Goal: Task Accomplishment & Management: Complete application form

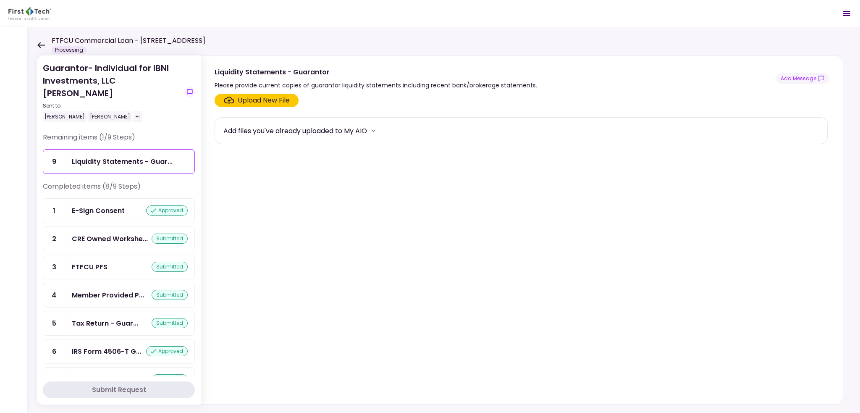
click at [40, 43] on icon at bounding box center [41, 45] width 8 height 6
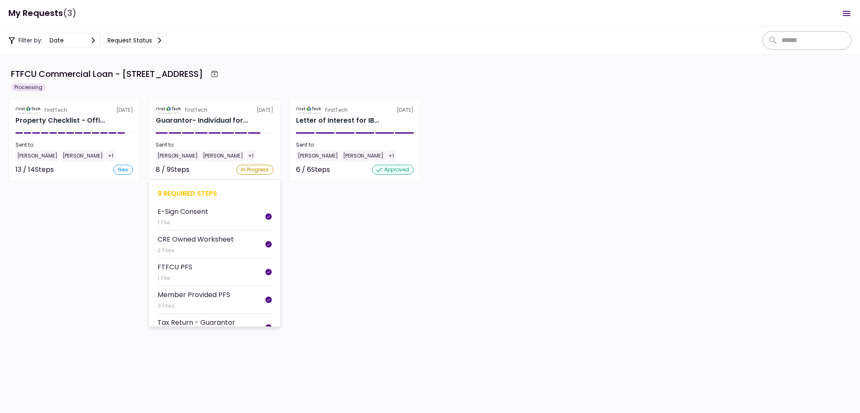
click at [174, 131] on section "FirstTech [DATE] Guarantor- Individual for... Sent to: [PERSON_NAME] [PERSON_NA…" at bounding box center [215, 140] width 132 height 82
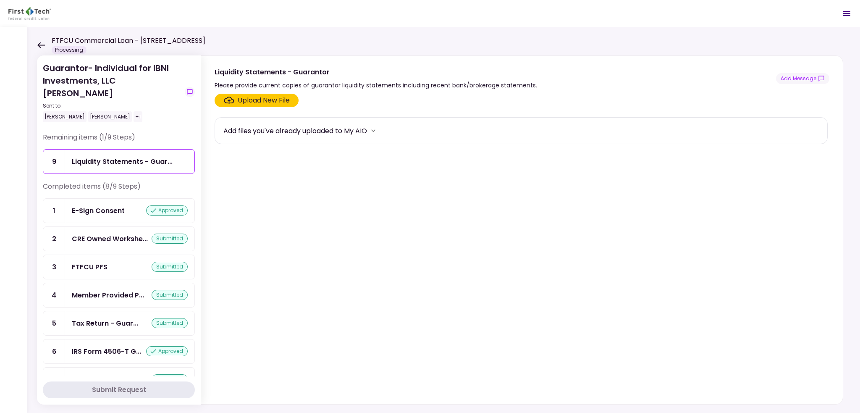
click at [40, 45] on icon at bounding box center [41, 45] width 8 height 6
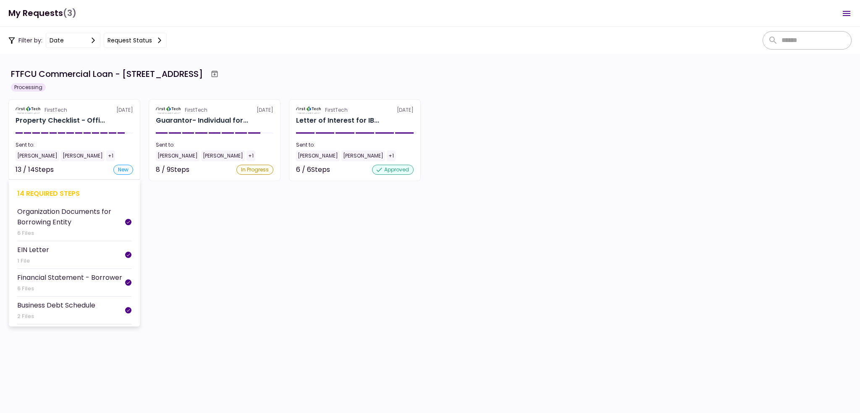
click at [82, 136] on section "FirstTech [DATE] Property Checklist - Offi... Sent to: [PERSON_NAME] [PERSON_NA…" at bounding box center [74, 140] width 132 height 82
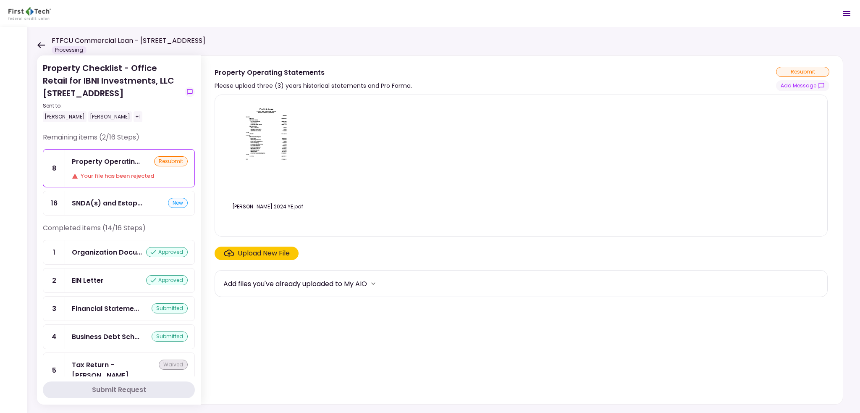
click at [39, 47] on icon at bounding box center [41, 45] width 8 height 6
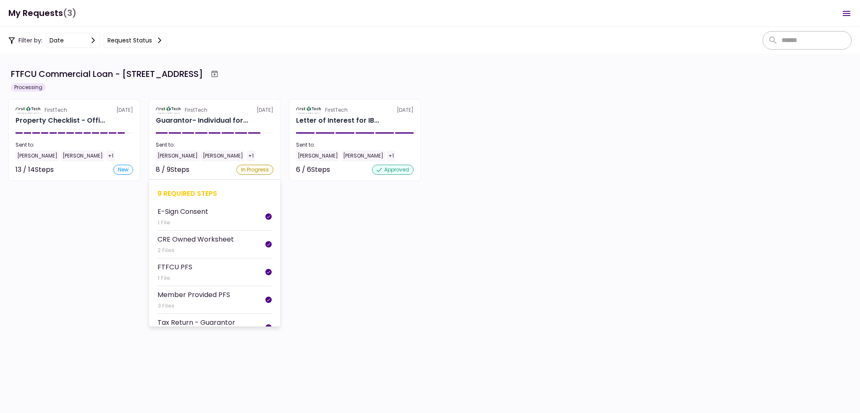
click at [229, 133] on div at bounding box center [228, 132] width 12 height 1
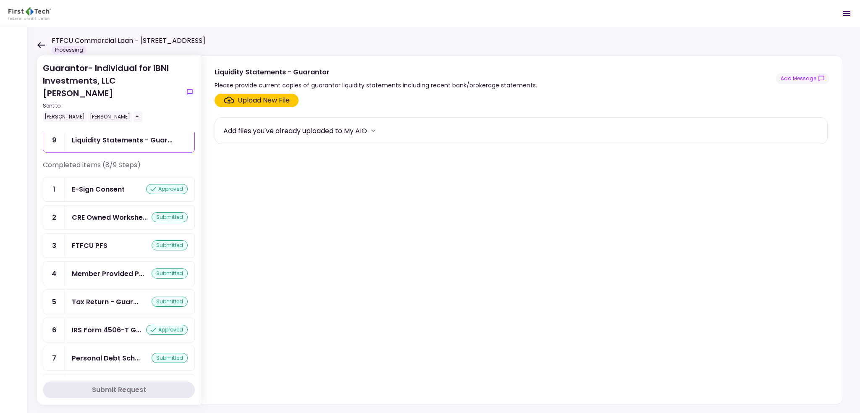
scroll to position [33, 0]
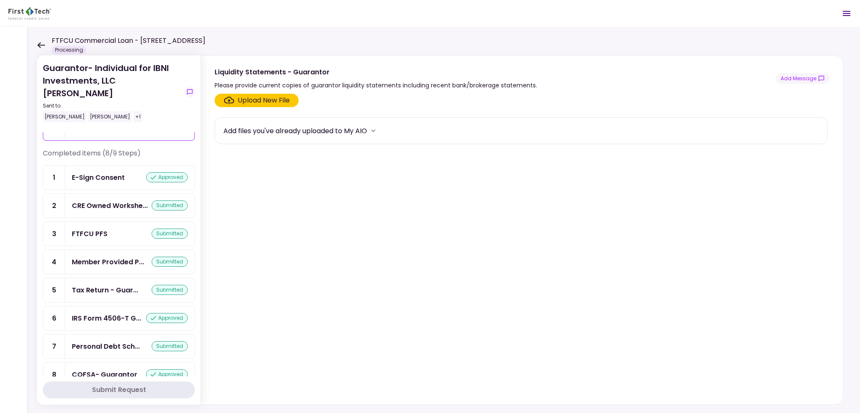
click at [37, 44] on icon at bounding box center [41, 45] width 8 height 6
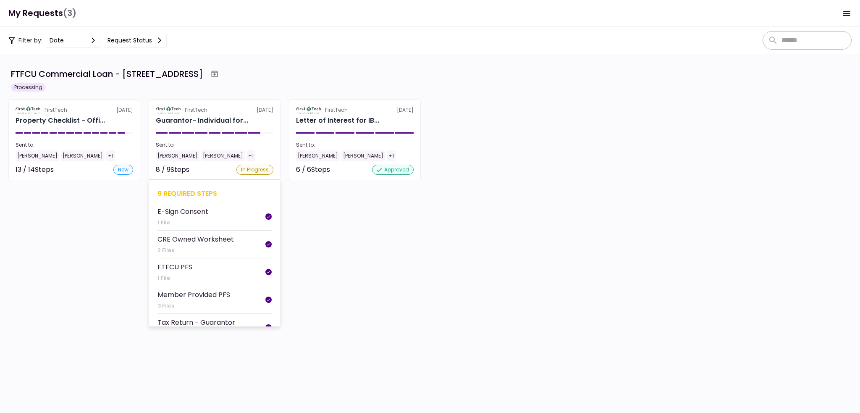
click at [189, 102] on section "FirstTech [DATE] Guarantor- Individual for... Sent to: [PERSON_NAME] [PERSON_NA…" at bounding box center [215, 140] width 132 height 82
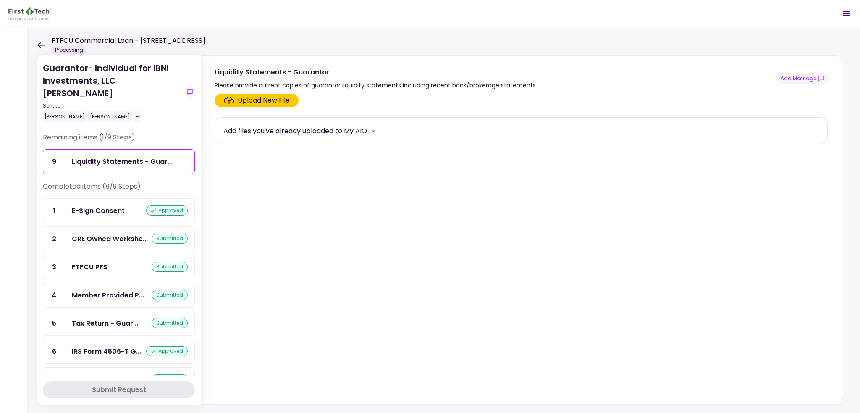
click at [41, 42] on icon at bounding box center [41, 45] width 8 height 6
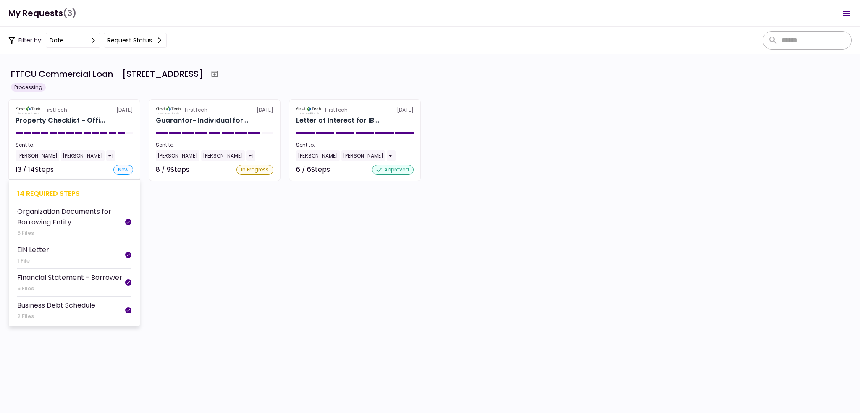
click at [113, 129] on section "FirstTech [DATE] Property Checklist - Offi... Sent to: [PERSON_NAME] [PERSON_NA…" at bounding box center [74, 140] width 132 height 82
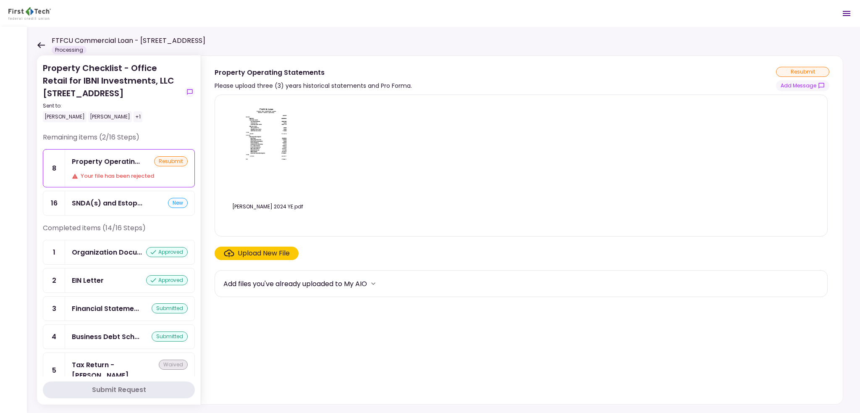
click at [257, 254] on div "Upload New File" at bounding box center [264, 253] width 52 height 10
click at [0, 0] on input "Upload New File" at bounding box center [0, 0] width 0 height 0
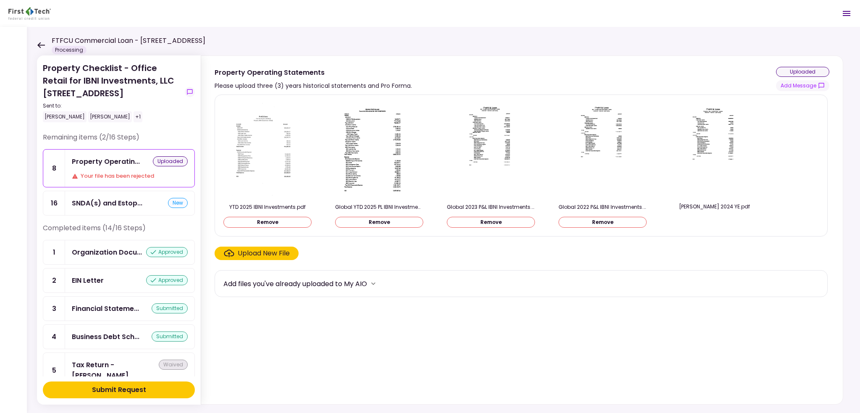
click at [122, 386] on div "Submit Request" at bounding box center [119, 390] width 54 height 10
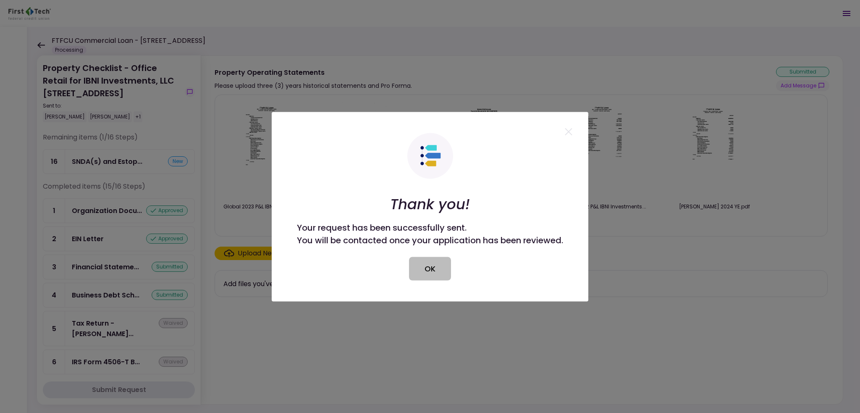
click at [445, 275] on button "OK" at bounding box center [430, 269] width 42 height 24
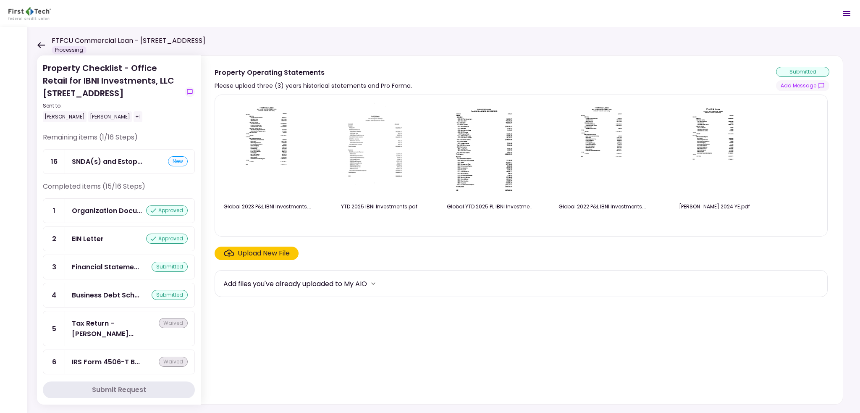
click at [39, 41] on div "FTFCU Commercial Loan - [STREET_ADDRESS] Processing" at bounding box center [121, 45] width 168 height 18
click at [39, 43] on icon at bounding box center [41, 45] width 8 height 6
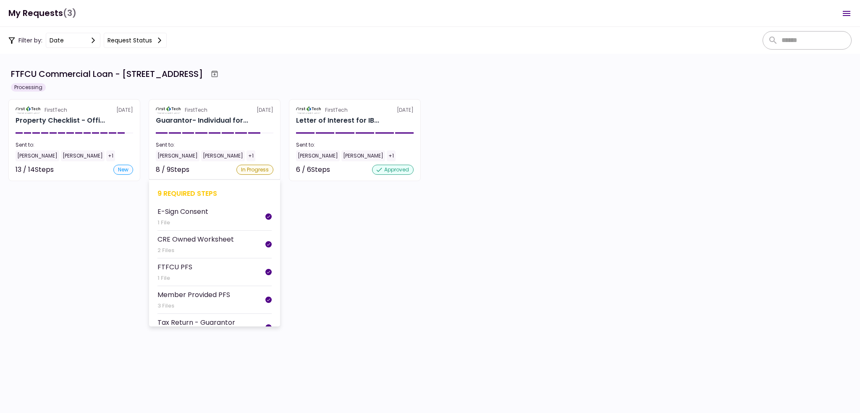
click at [250, 124] on div "Guarantor- Individual for..." at bounding box center [215, 121] width 118 height 10
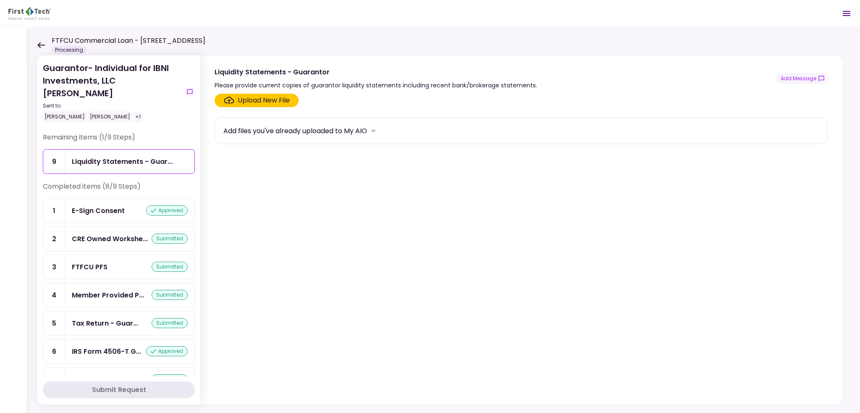
click at [42, 45] on icon at bounding box center [41, 45] width 8 height 6
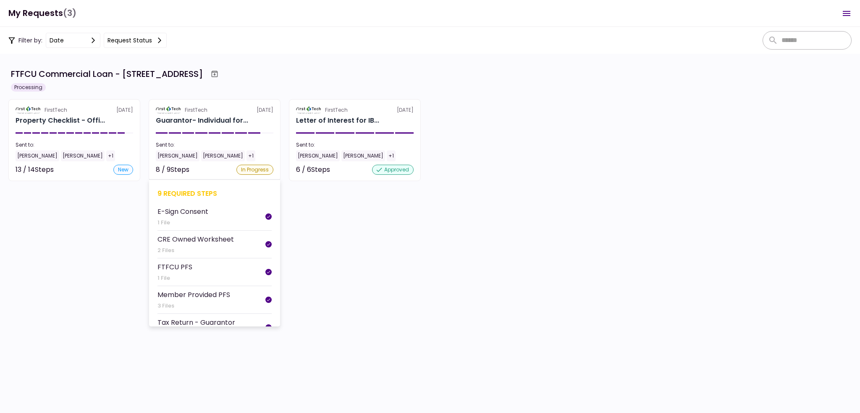
click at [195, 108] on div "FirstTech" at bounding box center [196, 110] width 23 height 8
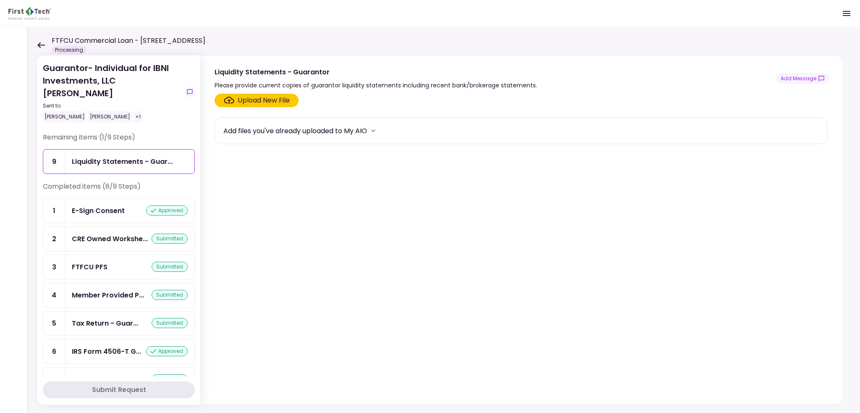
click at [44, 45] on icon at bounding box center [41, 45] width 8 height 6
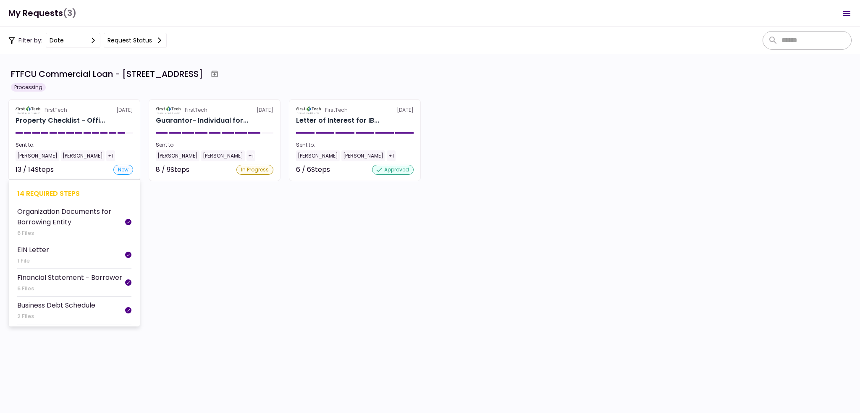
click at [61, 112] on div "FirstTech" at bounding box center [56, 110] width 23 height 8
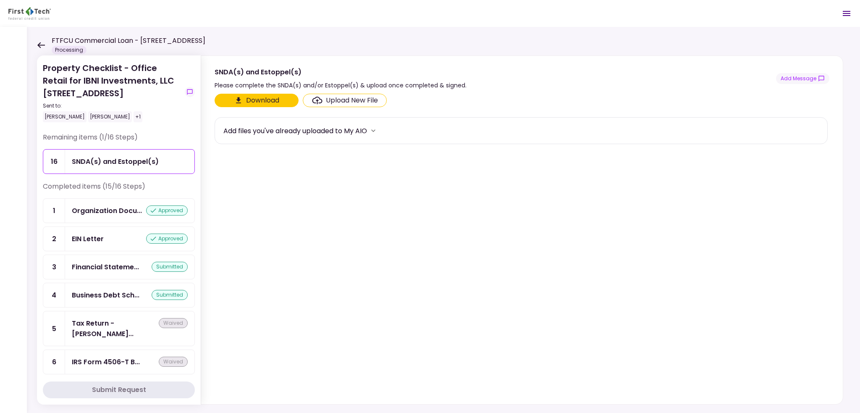
click at [120, 156] on div "SNDA(s) and Estoppel(s)" at bounding box center [115, 161] width 87 height 11
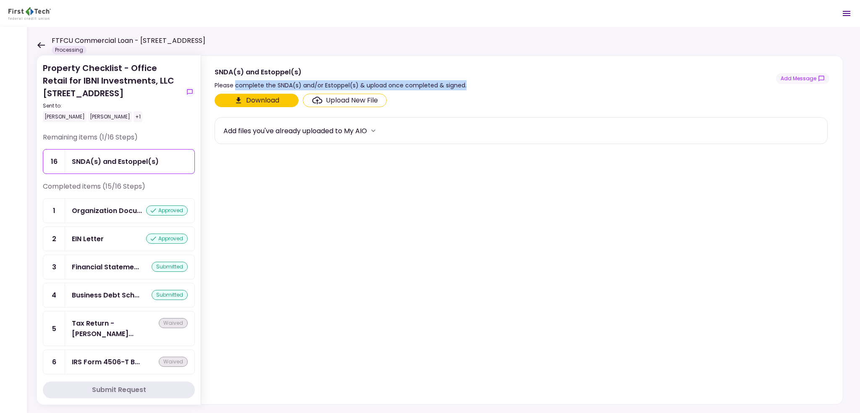
drag, startPoint x: 235, startPoint y: 84, endPoint x: 464, endPoint y: 83, distance: 229.4
click at [464, 83] on div "Please complete the SNDA(s) and/or Estoppel(s) & upload once completed & signed." at bounding box center [341, 85] width 252 height 10
click at [260, 103] on button "Download" at bounding box center [257, 100] width 84 height 13
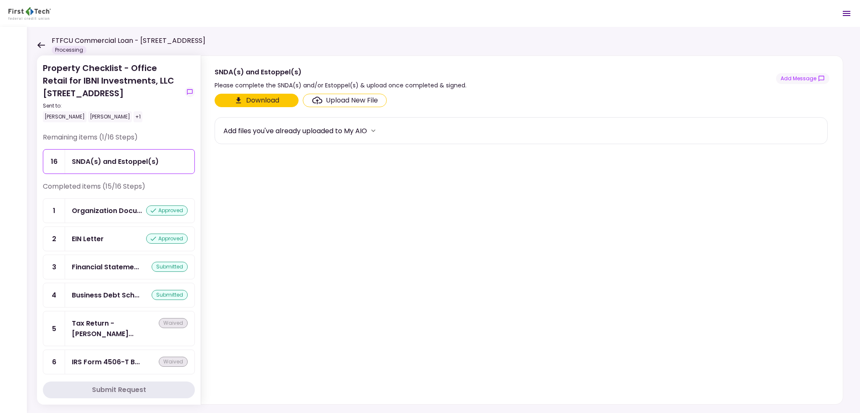
click at [229, 82] on div "Please complete the SNDA(s) and/or Estoppel(s) & upload once completed & signed." at bounding box center [341, 85] width 252 height 10
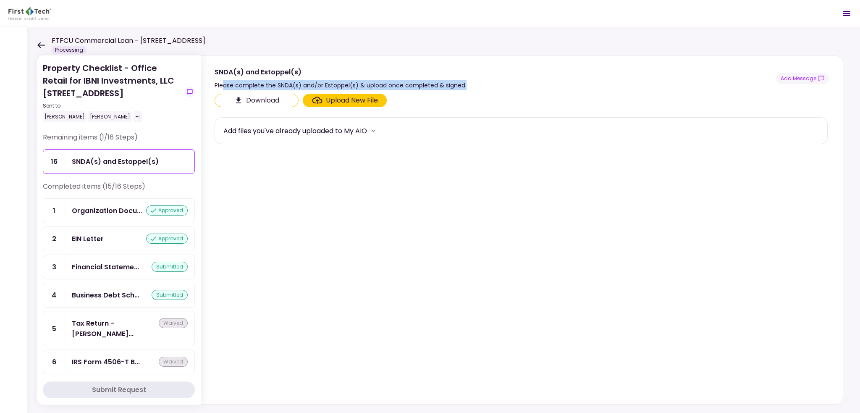
drag, startPoint x: 222, startPoint y: 82, endPoint x: 469, endPoint y: 82, distance: 247.5
click at [469, 82] on div "SNDA(s) and Estoppel(s) Please complete the SNDA(s) and/or Estoppel(s) & upload…" at bounding box center [522, 79] width 615 height 24
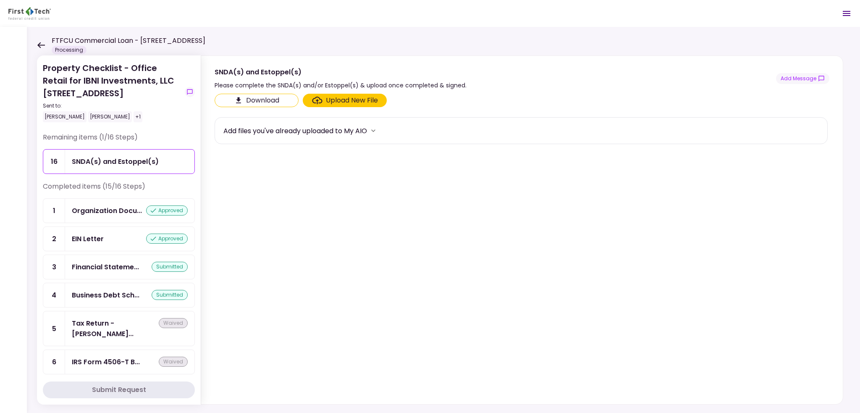
click at [40, 45] on icon at bounding box center [41, 45] width 8 height 6
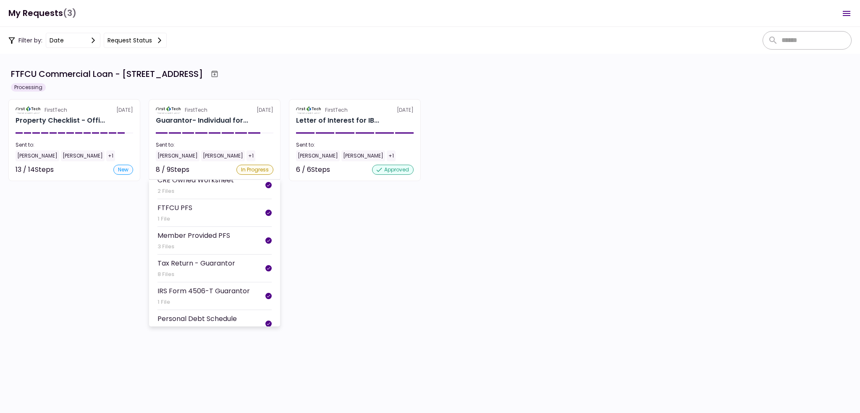
scroll to position [131, 0]
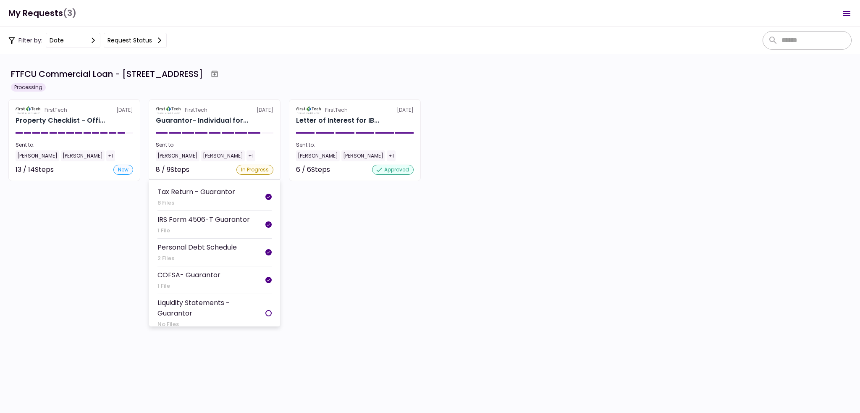
click at [217, 134] on section "FirstTech [DATE] Guarantor- Individual for... Sent to: [PERSON_NAME] [PERSON_NA…" at bounding box center [215, 140] width 132 height 82
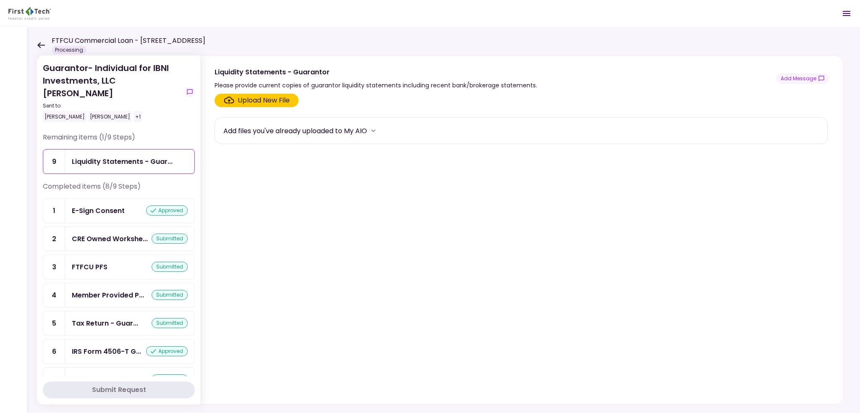
click at [224, 84] on div "Please provide current copies of guarantor liquidity statements including recen…" at bounding box center [376, 85] width 323 height 10
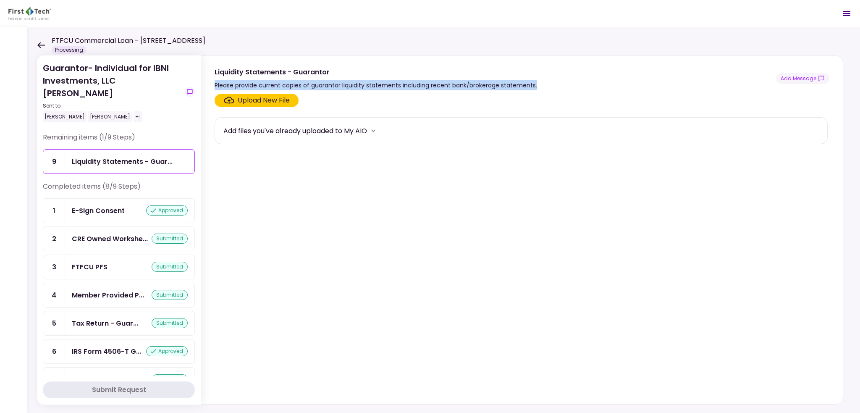
drag, startPoint x: 214, startPoint y: 84, endPoint x: 536, endPoint y: 82, distance: 321.8
click at [536, 82] on div "Liquidity Statements - Guarantor Please provide current copies of guarantor liq…" at bounding box center [522, 79] width 615 height 24
copy div "Please provide current copies of guarantor liquidity statements including recen…"
click at [38, 45] on icon at bounding box center [41, 45] width 8 height 6
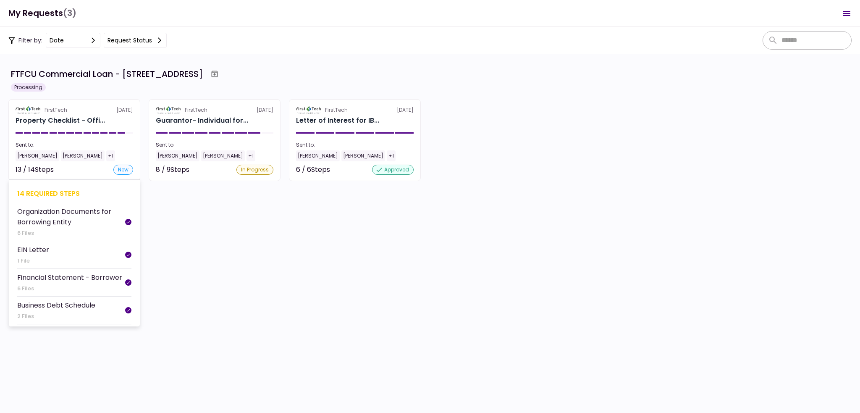
click at [107, 139] on section "FirstTech [DATE] Property Checklist - Offi... Sent to: [PERSON_NAME] [PERSON_NA…" at bounding box center [74, 140] width 132 height 82
